Goal: Information Seeking & Learning: Understand process/instructions

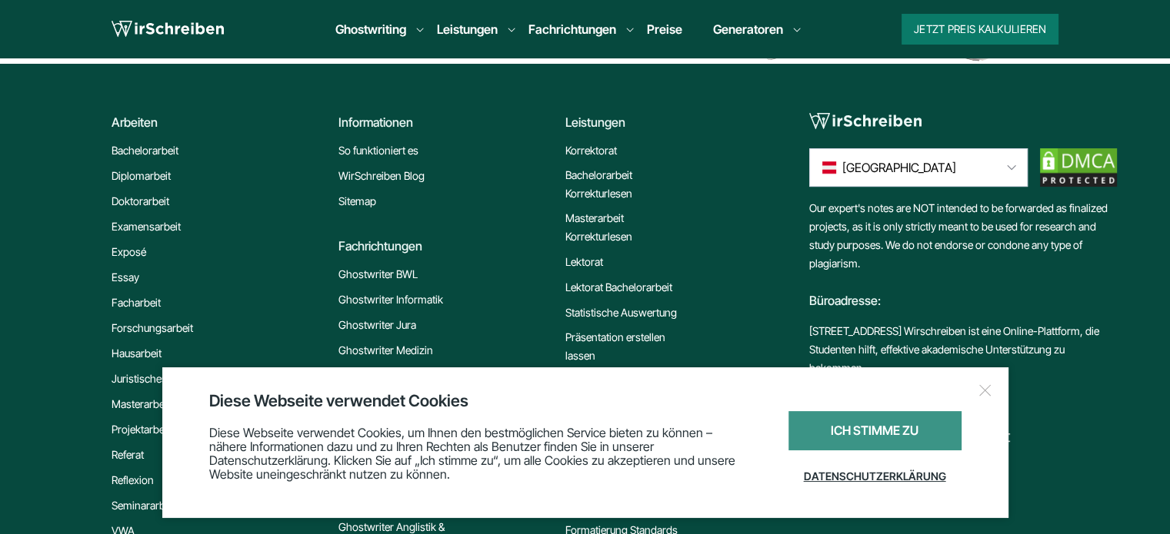
click at [934, 435] on div "Ich stimme zu" at bounding box center [874, 430] width 173 height 39
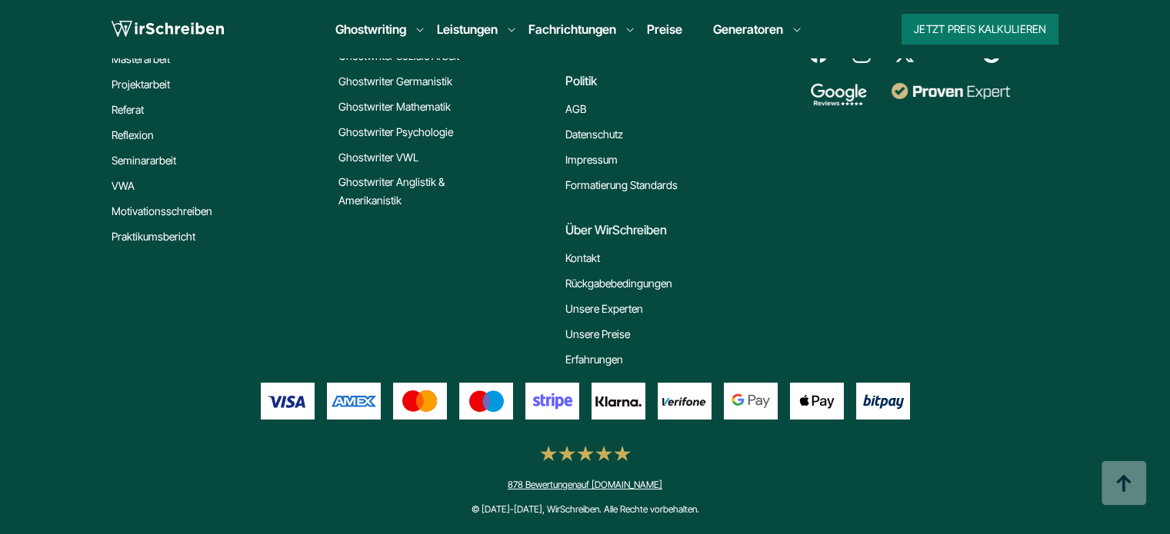
scroll to position [428, 0]
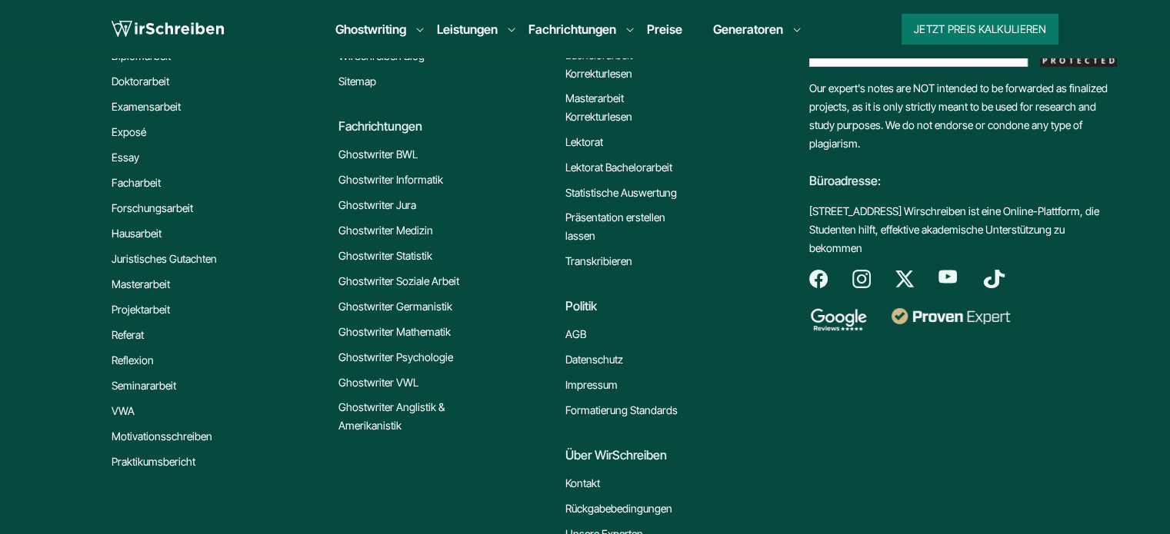
click at [578, 338] on link "AGB" at bounding box center [575, 334] width 21 height 18
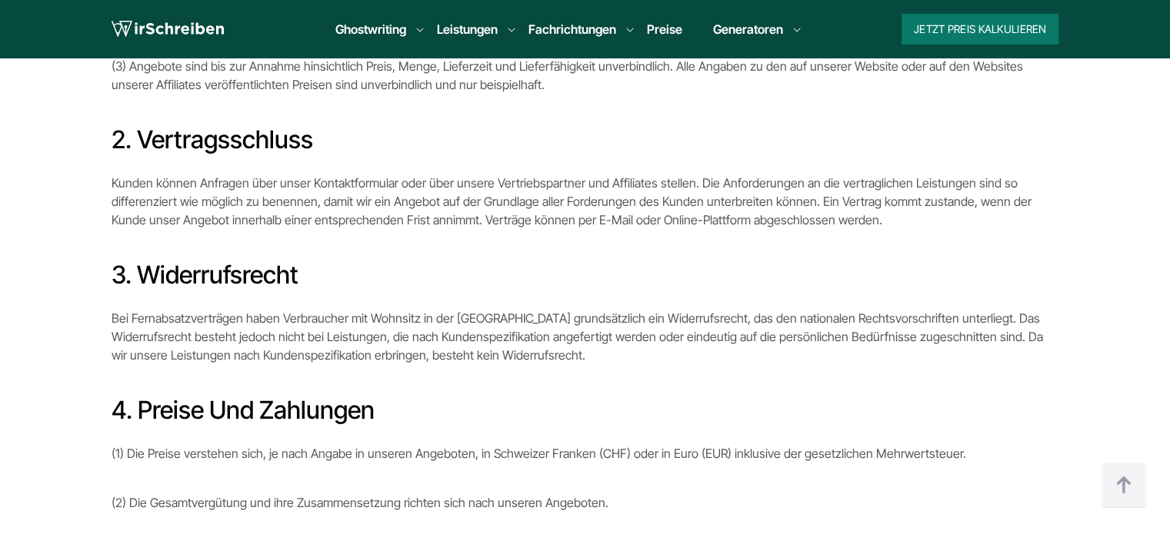
scroll to position [692, 0]
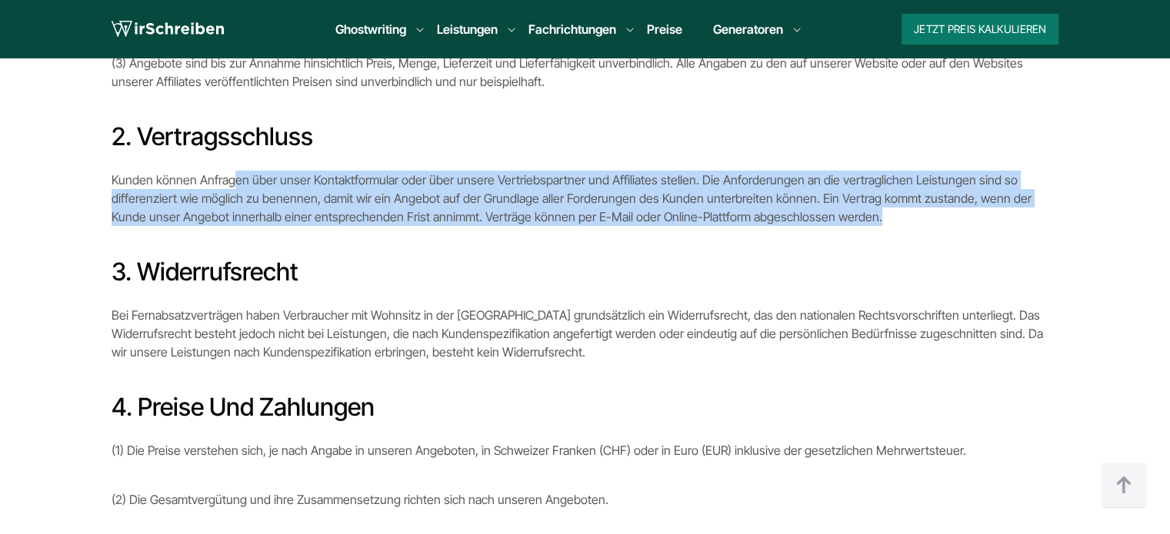
drag, startPoint x: 264, startPoint y: 178, endPoint x: 924, endPoint y: 211, distance: 661.4
click at [924, 211] on p "Kunden können Anfragen über unser Kontaktformular oder über unsere Vertriebspar…" at bounding box center [585, 198] width 947 height 55
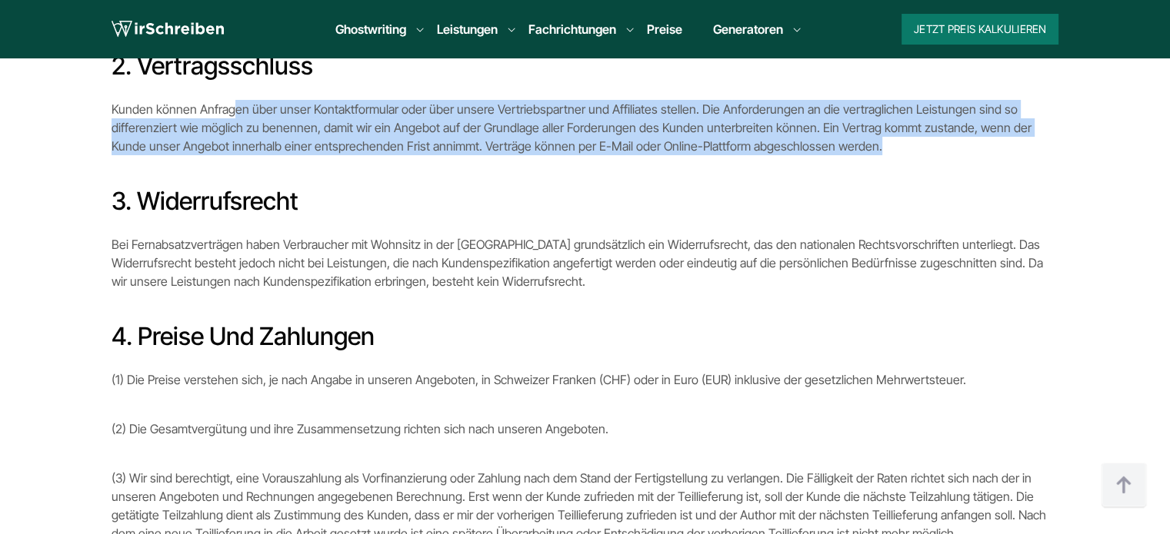
scroll to position [846, 0]
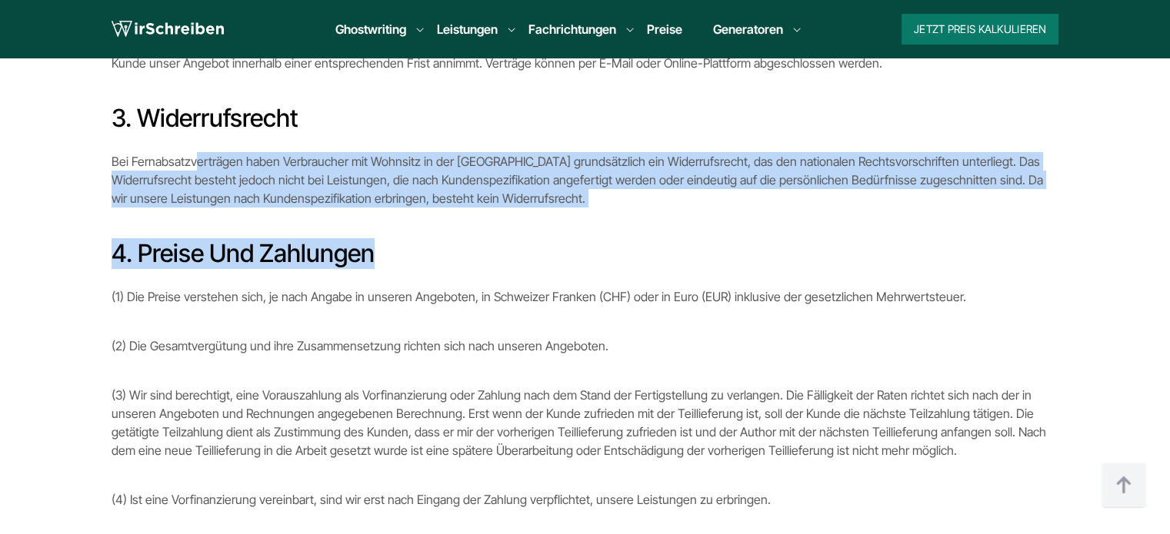
drag, startPoint x: 197, startPoint y: 168, endPoint x: 559, endPoint y: 213, distance: 365.0
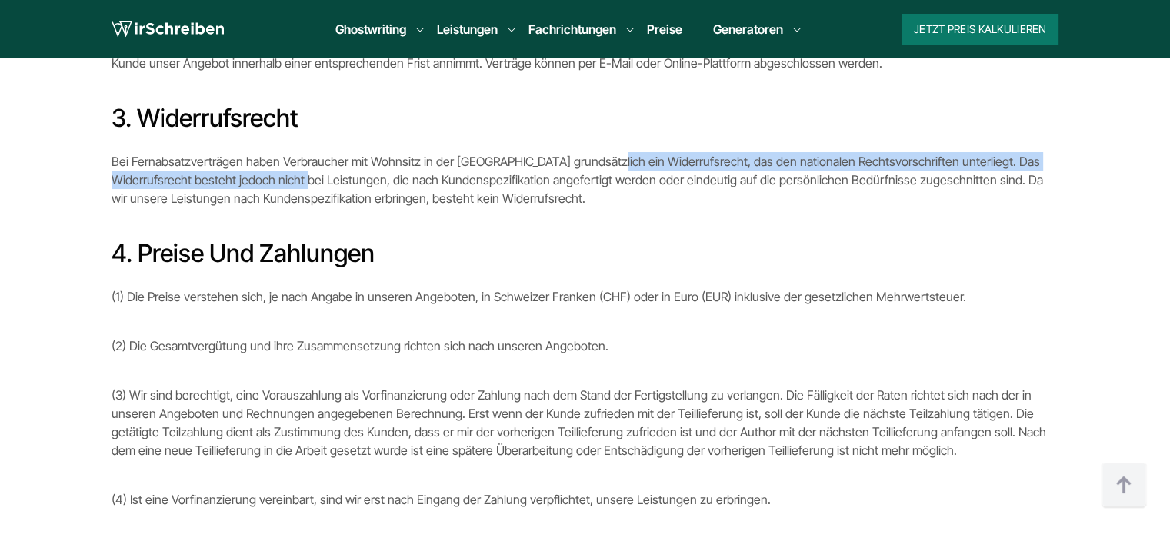
drag, startPoint x: 305, startPoint y: 168, endPoint x: 606, endPoint y: 167, distance: 300.7
click at [606, 167] on p "Bei Fernabsatzverträgen haben Verbraucher mit Wohnsitz in der [GEOGRAPHIC_DATA]…" at bounding box center [585, 179] width 947 height 55
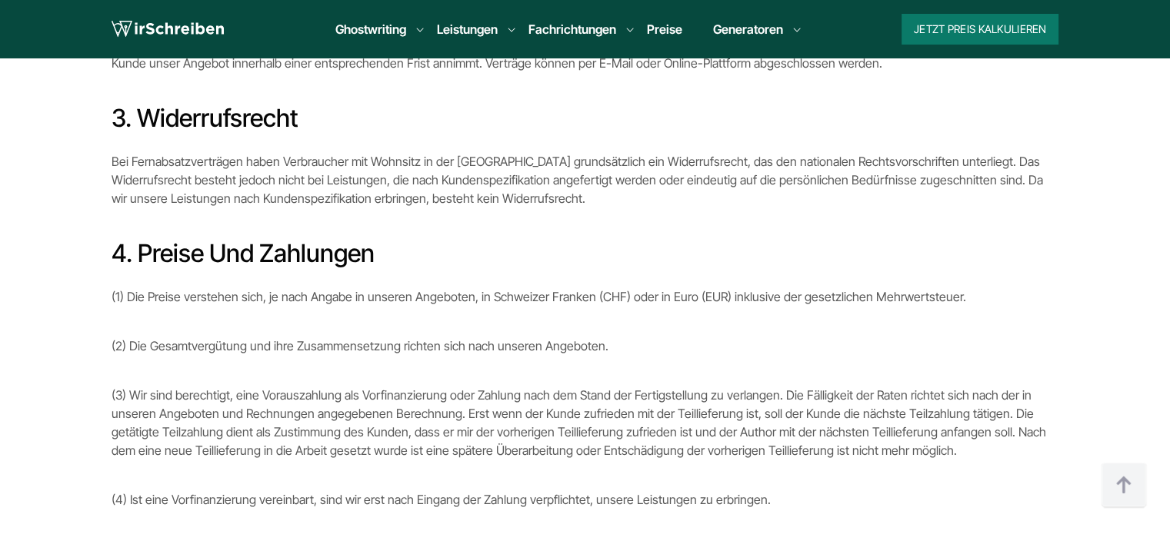
click at [791, 175] on p "Bei Fernabsatzverträgen haben Verbraucher mit Wohnsitz in der [GEOGRAPHIC_DATA]…" at bounding box center [585, 179] width 947 height 55
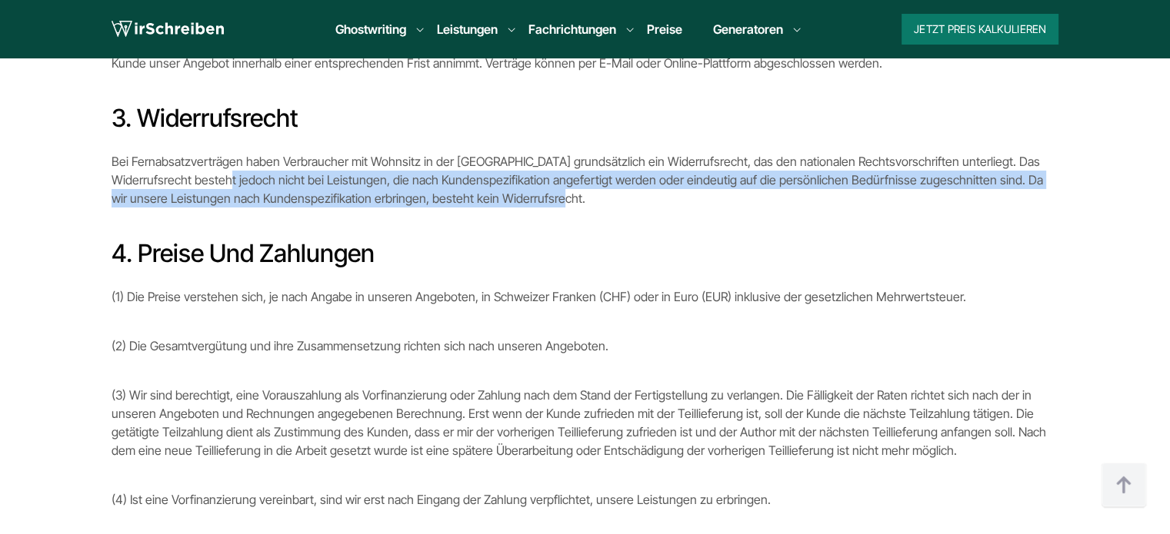
drag, startPoint x: 225, startPoint y: 185, endPoint x: 528, endPoint y: 191, distance: 303.1
click at [528, 191] on p "Bei Fernabsatzverträgen haben Verbraucher mit Wohnsitz in der [GEOGRAPHIC_DATA]…" at bounding box center [585, 179] width 947 height 55
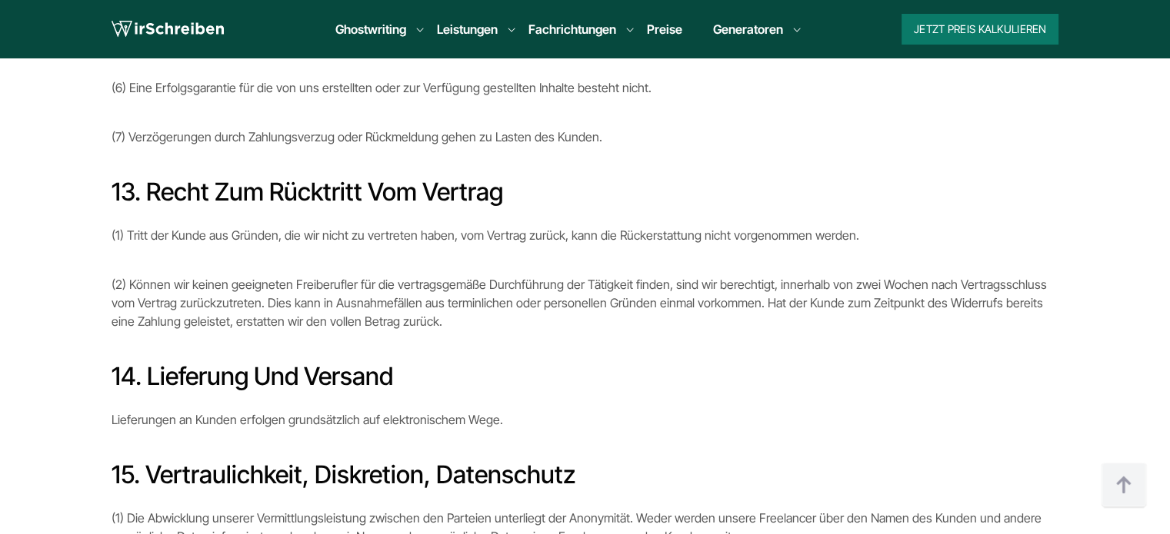
scroll to position [3845, 0]
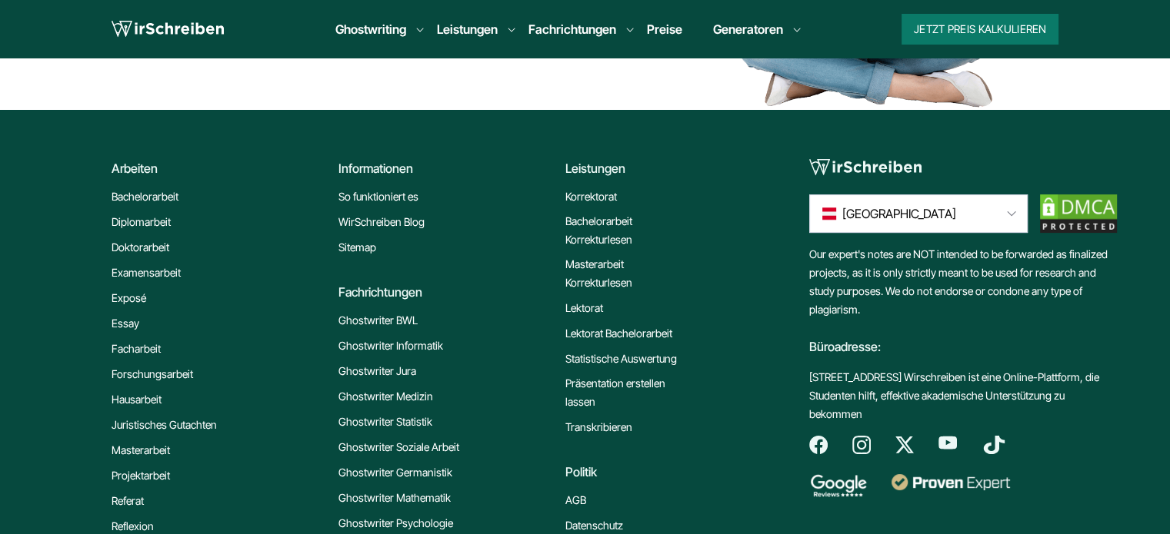
scroll to position [197, 0]
